Goal: Task Accomplishment & Management: Manage account settings

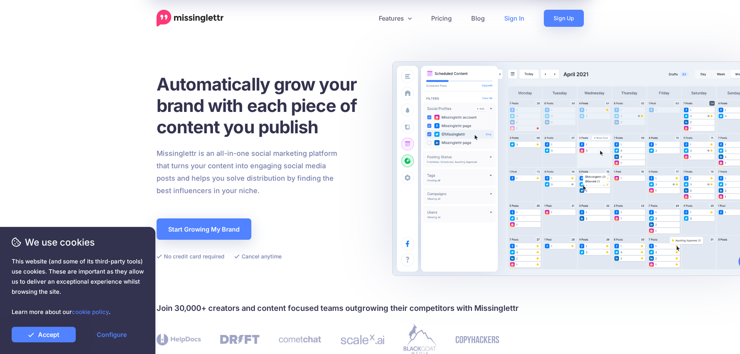
click at [515, 22] on link "Sign In" at bounding box center [514, 18] width 40 height 17
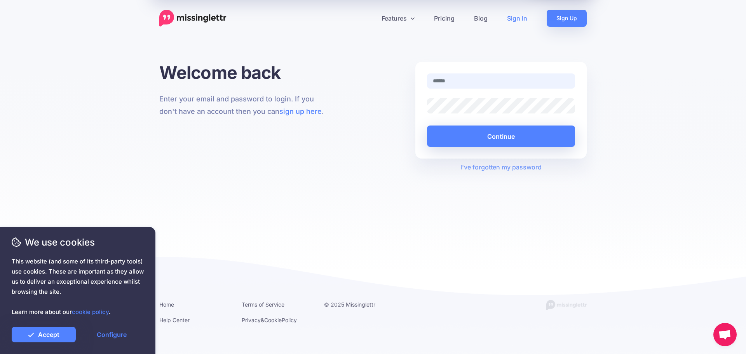
click at [456, 84] on input "text" at bounding box center [501, 80] width 148 height 15
type input "**********"
click at [487, 136] on button "Continue" at bounding box center [501, 135] width 148 height 21
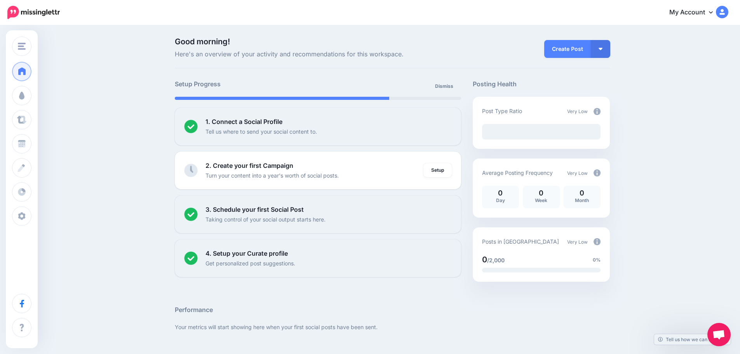
click at [693, 16] on link "My Account" at bounding box center [694, 12] width 67 height 19
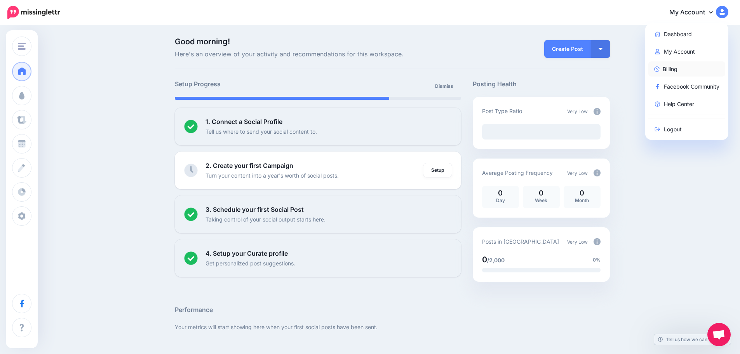
click at [679, 75] on link "Billing" at bounding box center [686, 68] width 77 height 15
